Goal: Complete application form

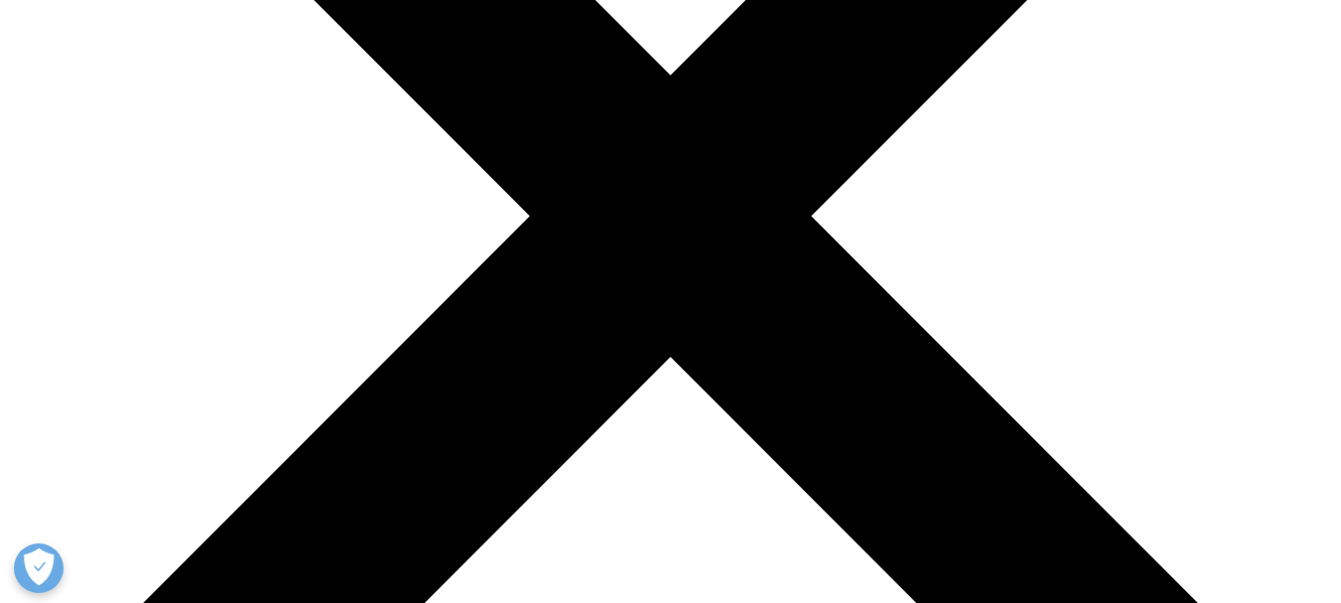
scroll to position [437, 0]
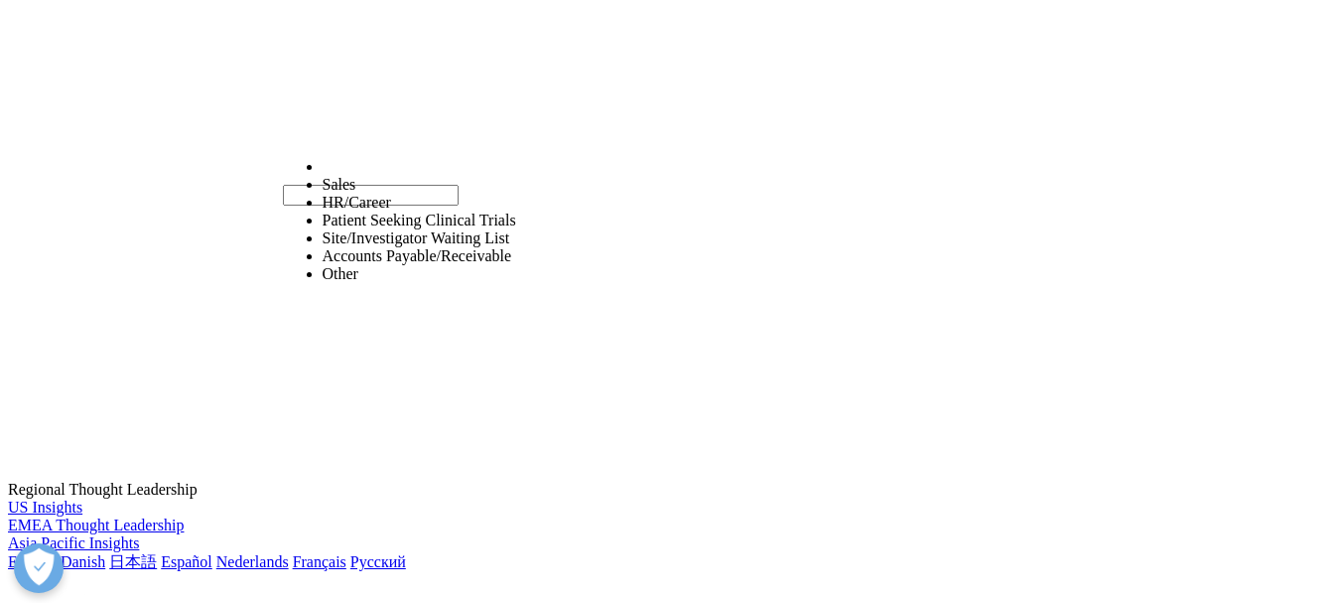
select select "HR/Career"
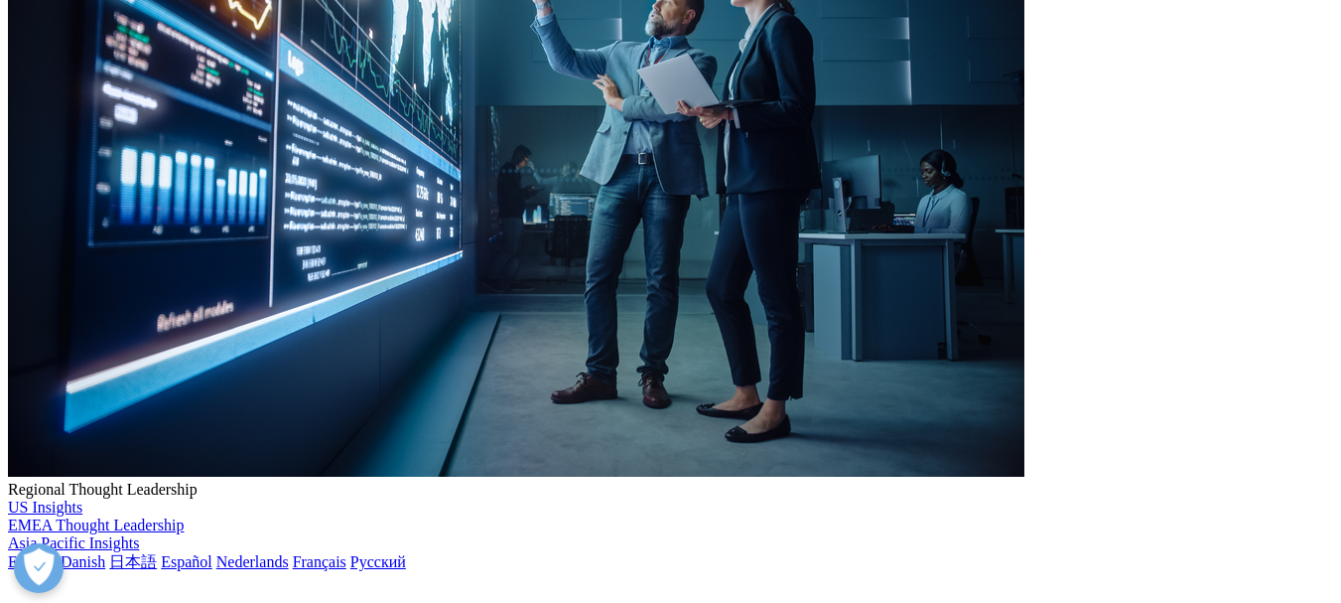
type input "Gayatree"
type input "Kshirsagar"
type input "09869178537"
select select "India"
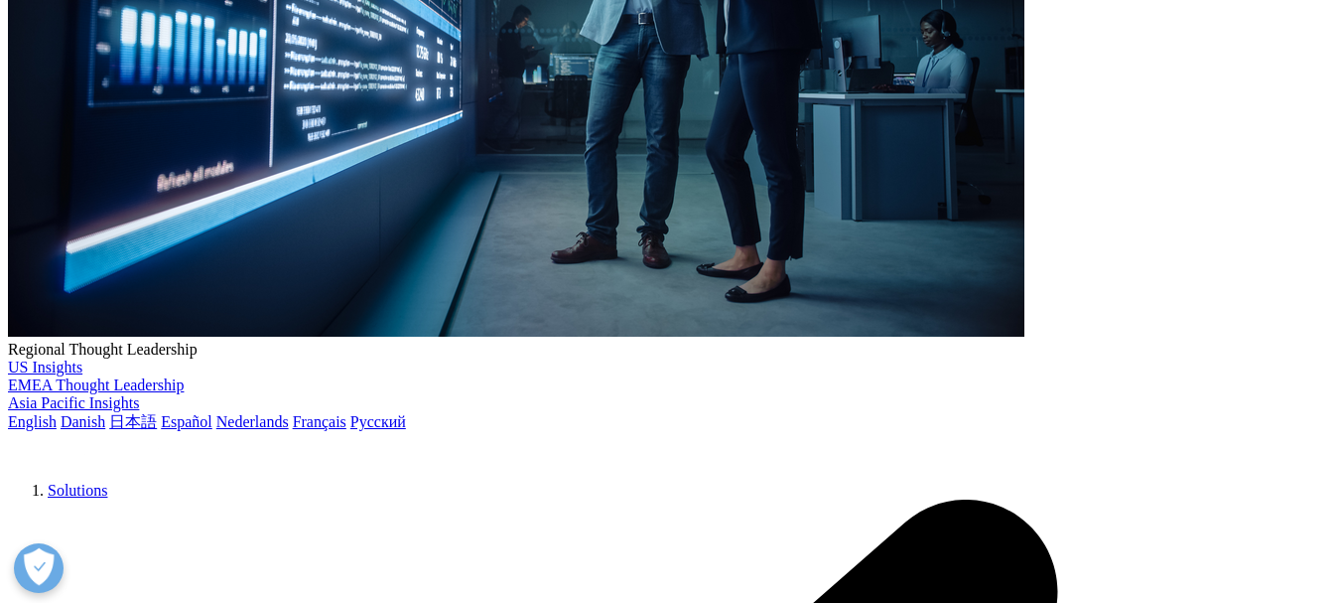
scroll to position [599, 0]
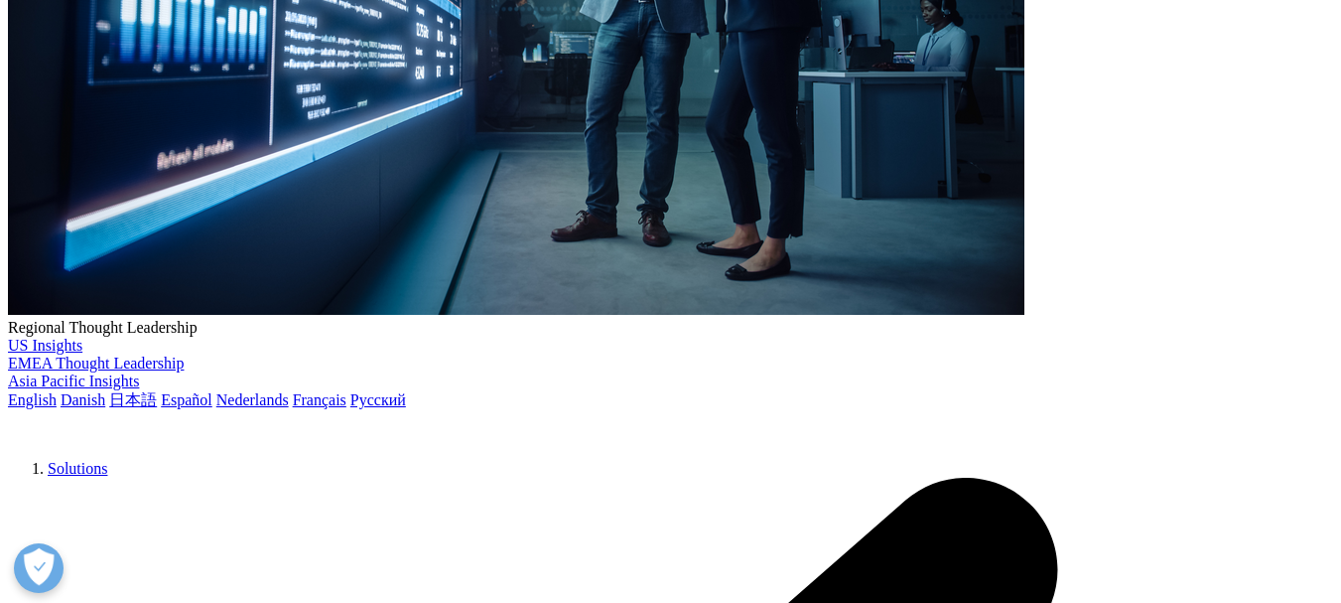
type input "Clinical Psychologist"
type input "Self-employed"
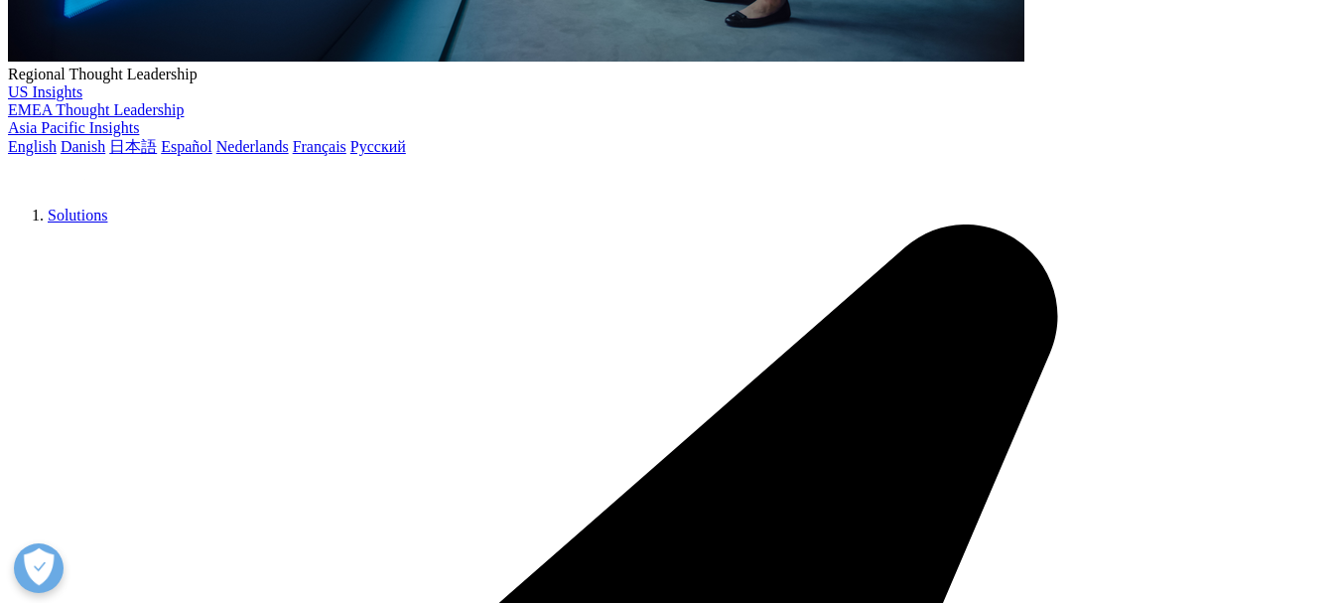
scroll to position [859, 0]
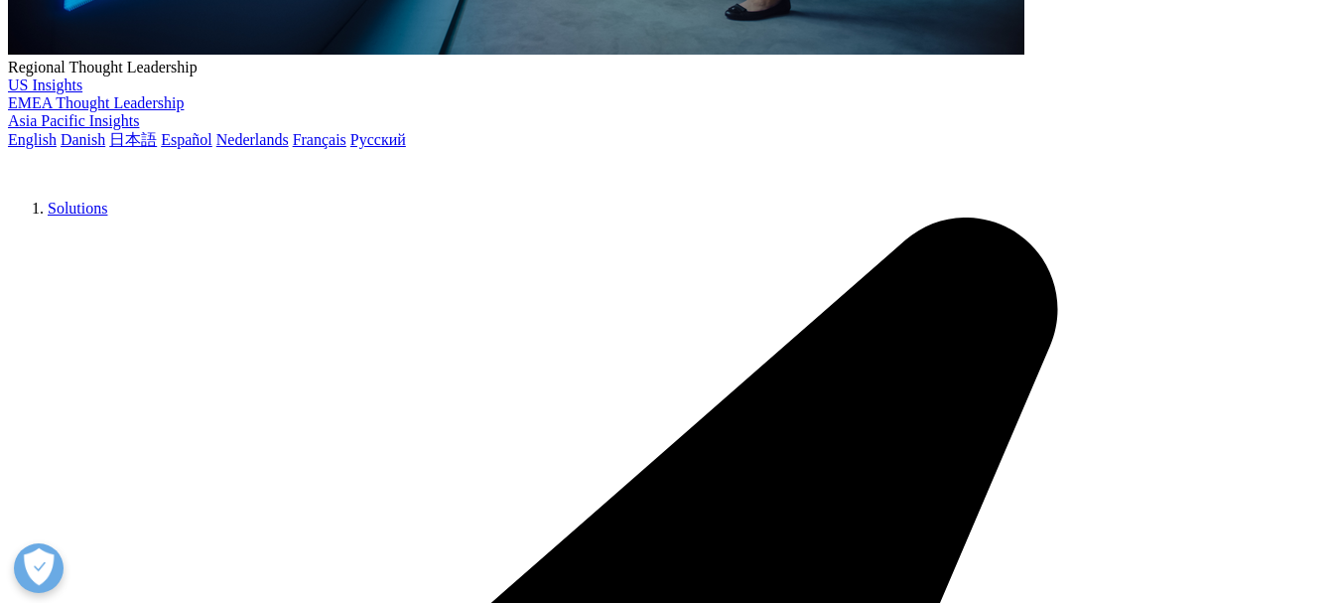
type input "gayatree_kshirsagar@yahoo.com"
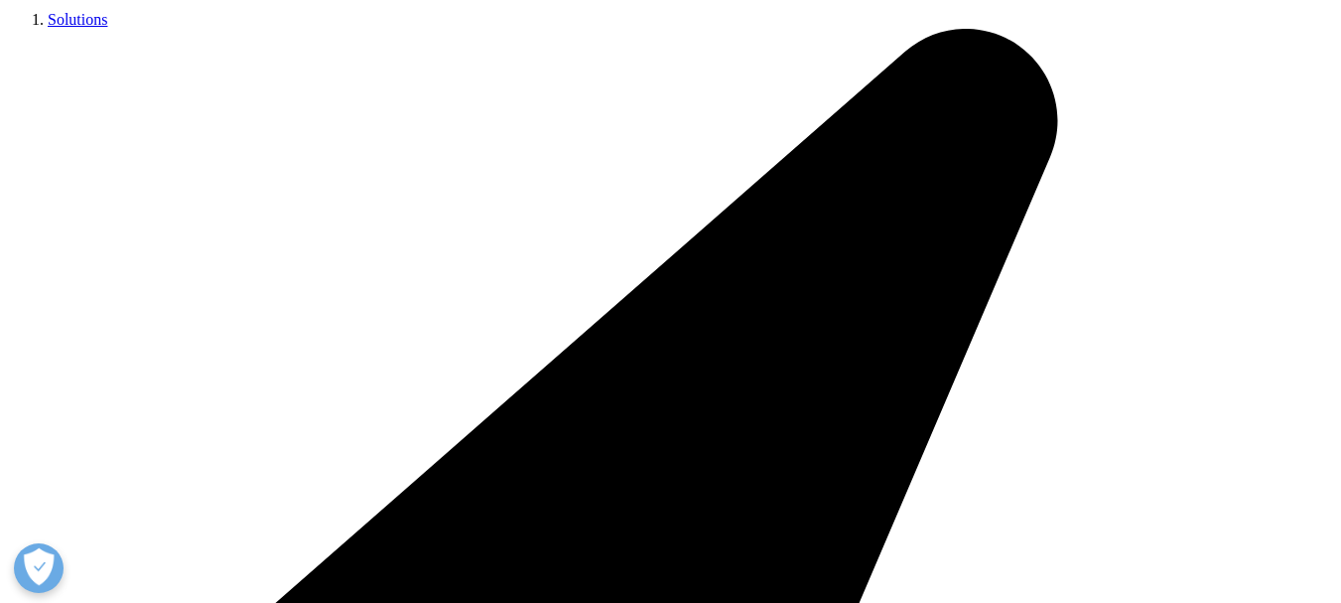
scroll to position [1083, 0]
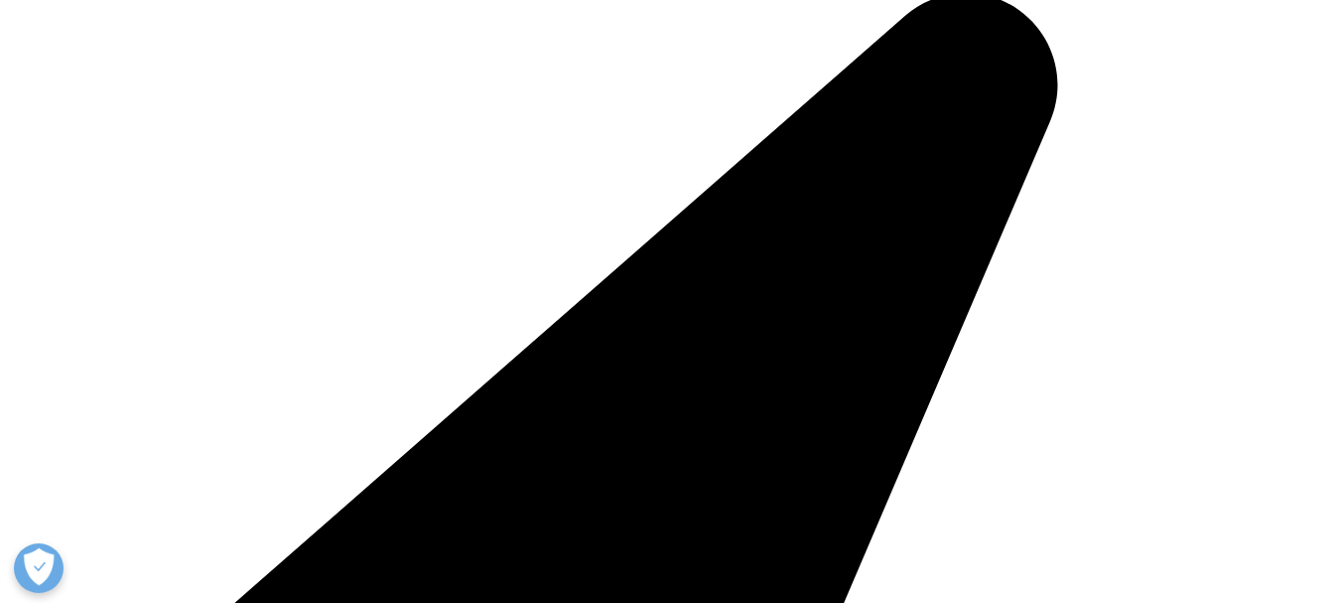
type textarea "I, Ms Gayatree Kshirsagar, am a clinical psychologist by profession and activel…"
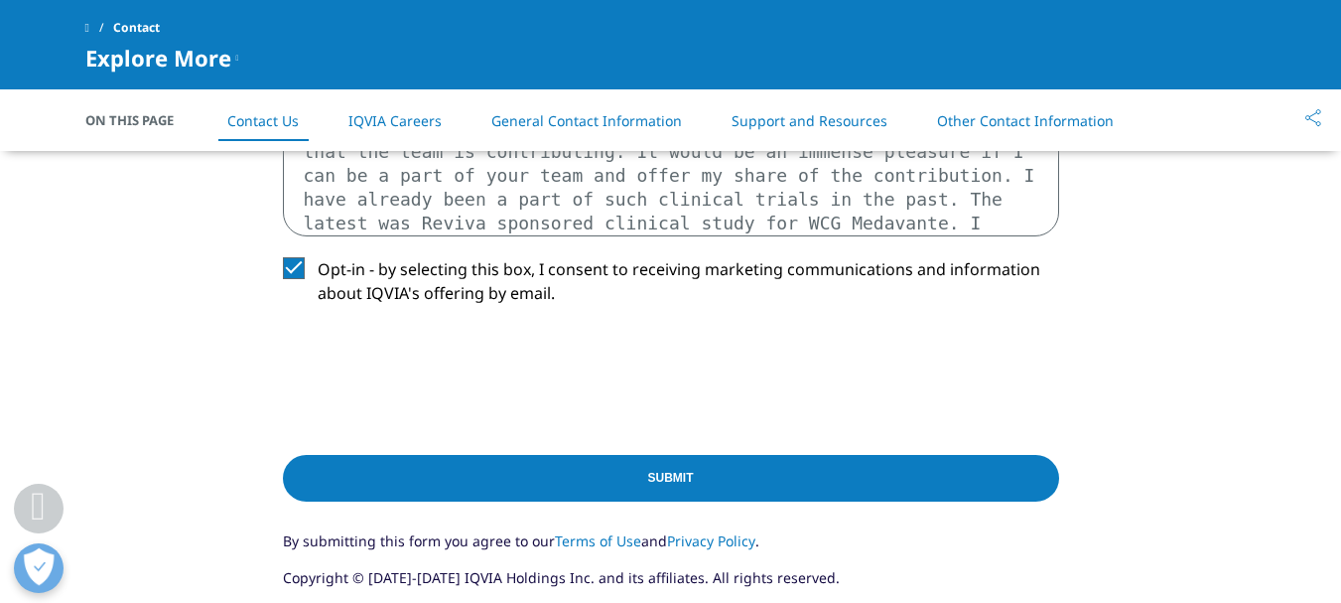
click at [530, 481] on input "Submit" at bounding box center [671, 478] width 776 height 47
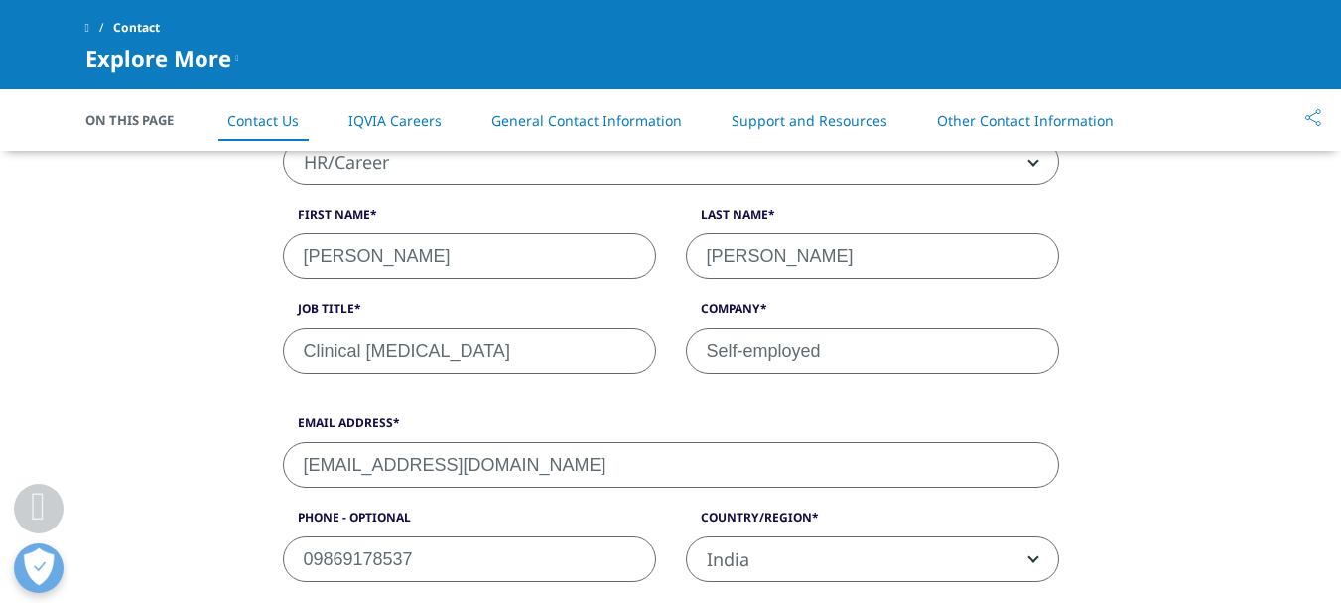
scroll to position [538, 0]
